Goal: Find specific page/section: Find specific page/section

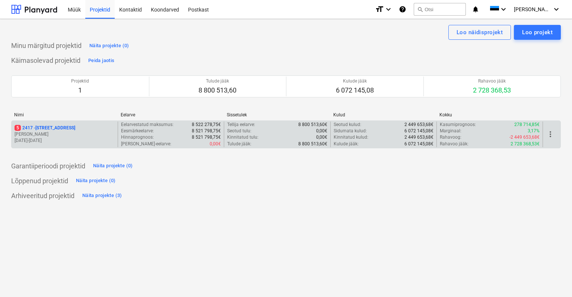
click at [46, 128] on p "[STREET_ADDRESS]" at bounding box center [45, 128] width 61 height 6
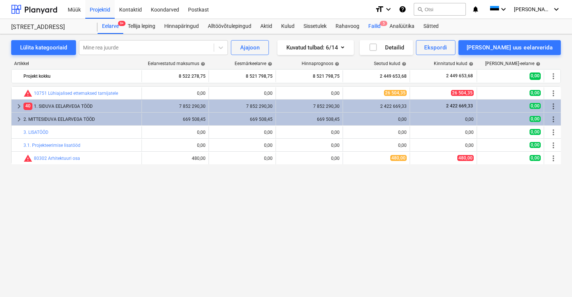
click at [378, 25] on div "Failid 5" at bounding box center [374, 26] width 21 height 15
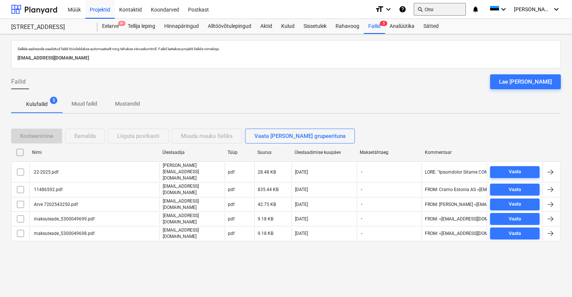
click at [448, 11] on button "search Otsi" at bounding box center [439, 9] width 52 height 13
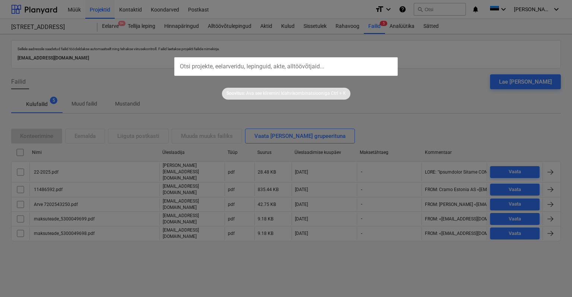
click at [219, 67] on input "text" at bounding box center [285, 66] width 223 height 19
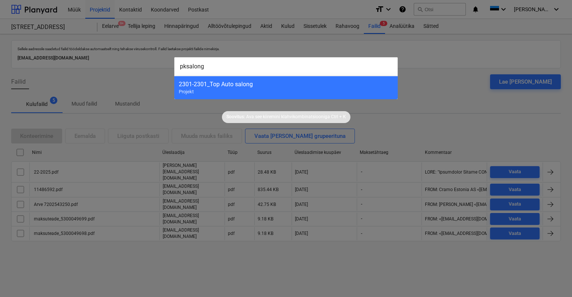
click at [186, 65] on input "pksalong" at bounding box center [285, 66] width 223 height 19
click at [234, 68] on input "pk salong" at bounding box center [285, 66] width 223 height 19
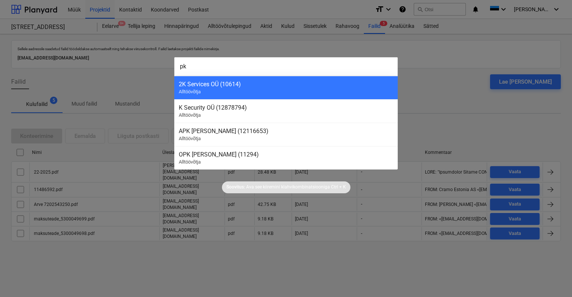
type input "p"
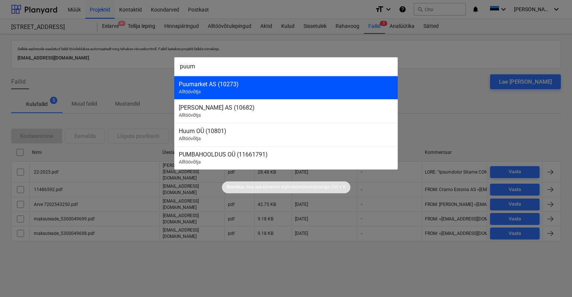
type input "puum"
click at [199, 82] on div "Puumarket AS (10273)" at bounding box center [286, 84] width 214 height 7
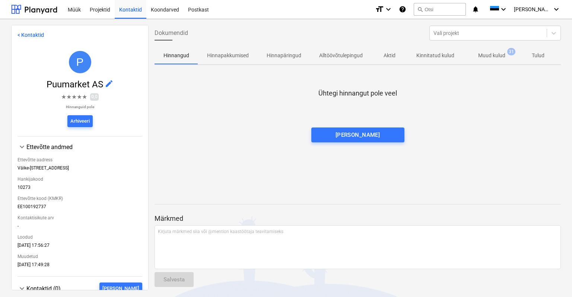
click at [499, 56] on p "Muud kulud" at bounding box center [491, 56] width 27 height 8
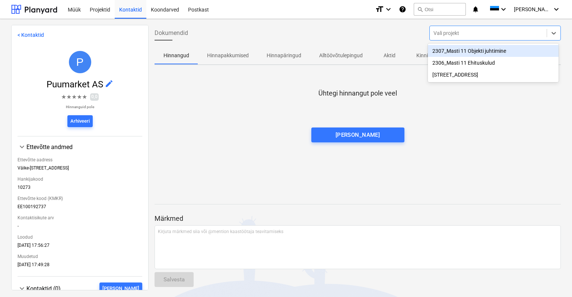
click at [438, 34] on div at bounding box center [487, 32] width 109 height 7
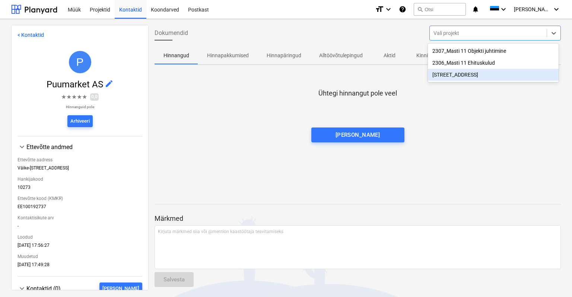
click at [448, 76] on div "[STREET_ADDRESS]" at bounding box center [493, 75] width 131 height 12
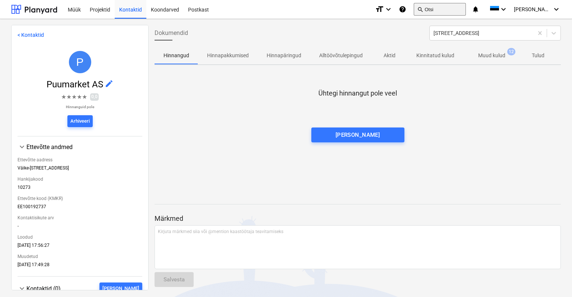
click at [458, 11] on button "search Otsi" at bounding box center [439, 9] width 52 height 13
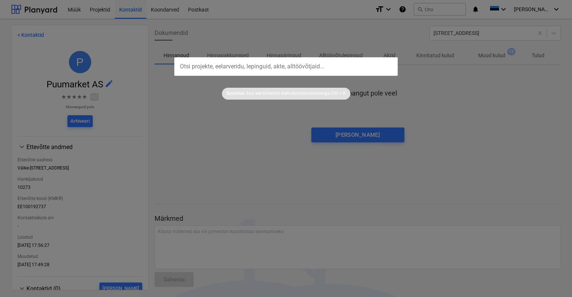
click at [281, 64] on input "text" at bounding box center [285, 66] width 223 height 19
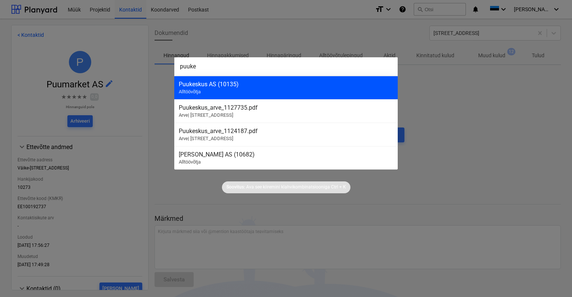
type input "puuke"
click at [201, 84] on div "Puukeskus AS (10135)" at bounding box center [286, 84] width 214 height 7
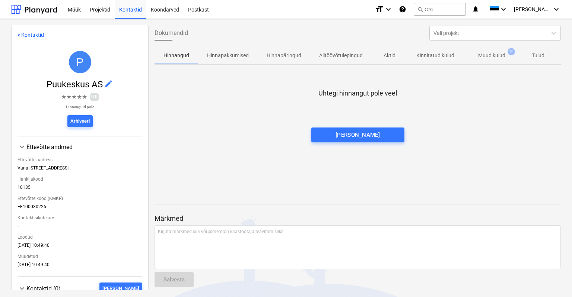
click at [487, 56] on p "Muud kulud" at bounding box center [491, 56] width 27 height 8
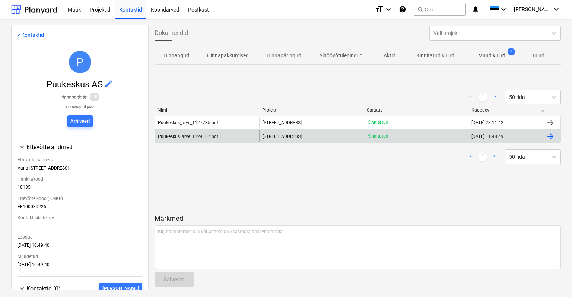
click at [202, 135] on div "Puukeskus_arve_1124187.pdf" at bounding box center [188, 136] width 60 height 5
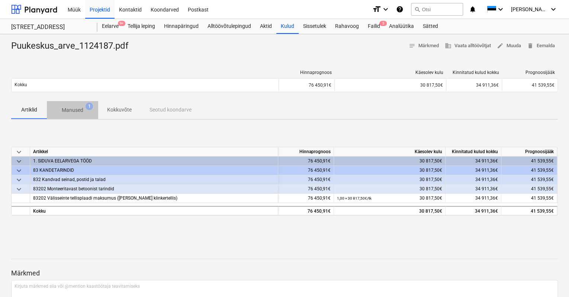
click at [80, 108] on p "Manused" at bounding box center [73, 110] width 22 height 8
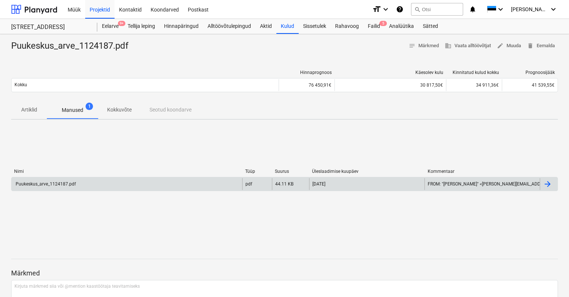
click at [47, 185] on div "Puukeskus_arve_1124187.pdf" at bounding box center [45, 184] width 61 height 5
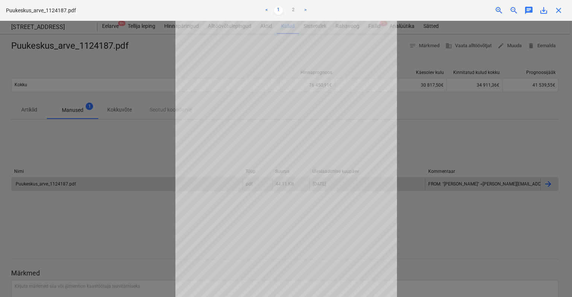
click at [452, 150] on div at bounding box center [286, 159] width 572 height 276
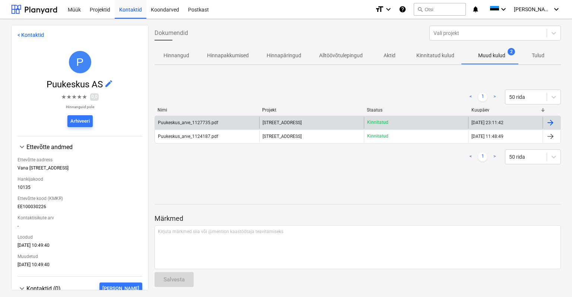
click at [180, 123] on div "Puukeskus_arve_1127735.pdf" at bounding box center [188, 122] width 60 height 5
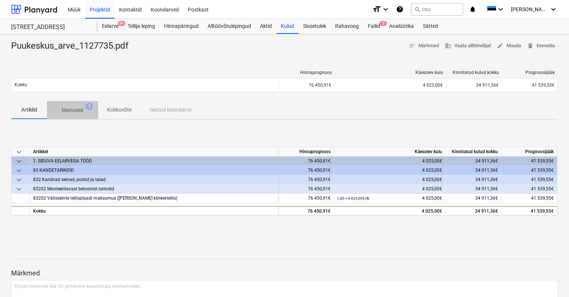
click at [71, 110] on p "Manused" at bounding box center [73, 110] width 22 height 8
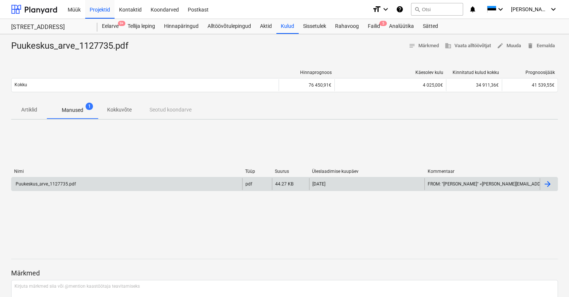
click at [60, 183] on div "Puukeskus_arve_1127735.pdf" at bounding box center [45, 184] width 61 height 5
click at [233, 53] on div at bounding box center [284, 55] width 547 height 6
